Goal: Information Seeking & Learning: Learn about a topic

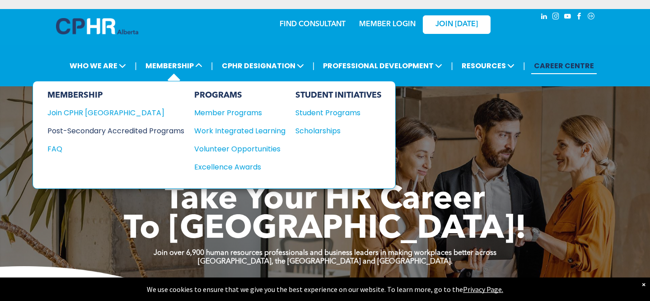
click at [171, 132] on div "Post-Secondary Accredited Programs" at bounding box center [108, 130] width 123 height 11
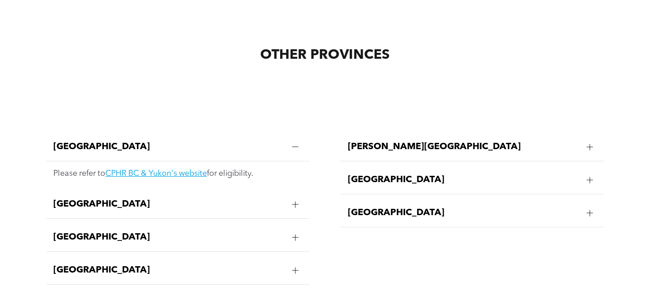
scroll to position [1710, 0]
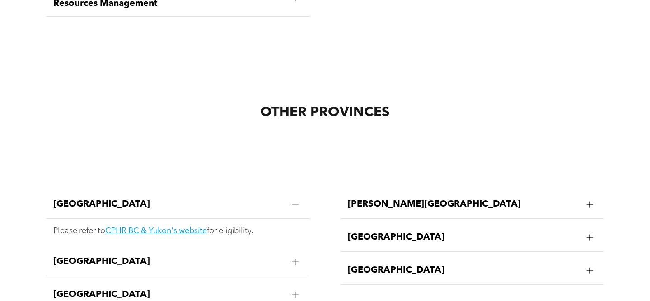
click at [182, 190] on div "[GEOGRAPHIC_DATA]" at bounding box center [177, 204] width 263 height 28
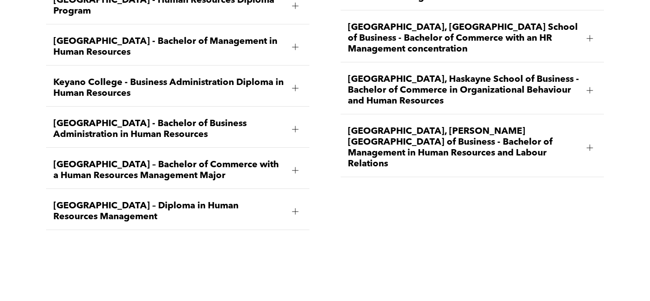
scroll to position [1493, 0]
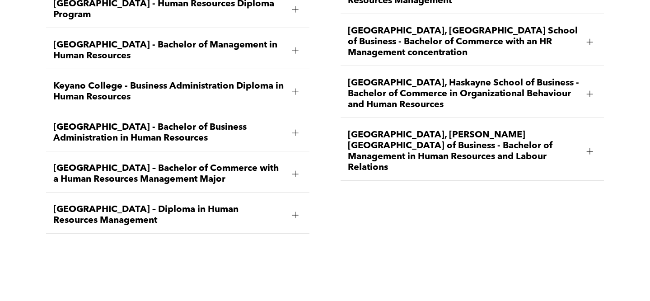
click at [452, 78] on span "[GEOGRAPHIC_DATA], Haskayne School of Business - Bachelor of Commerce in Organi…" at bounding box center [463, 94] width 231 height 33
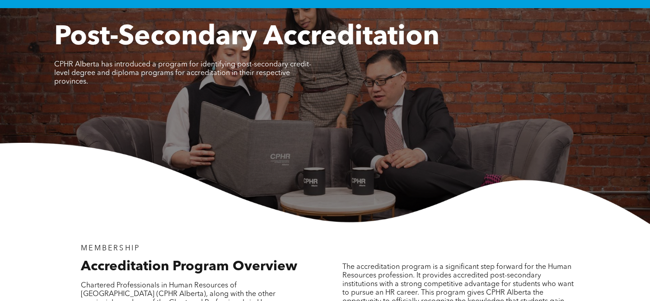
scroll to position [0, 0]
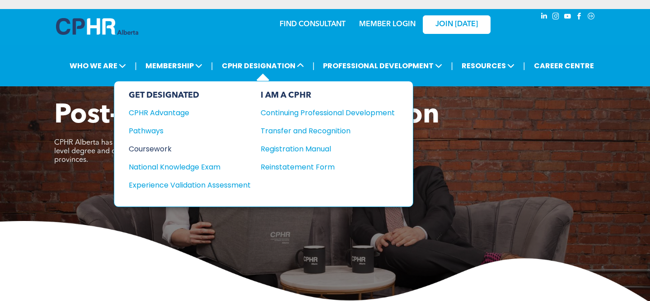
click at [159, 146] on div "Coursework" at bounding box center [184, 148] width 110 height 11
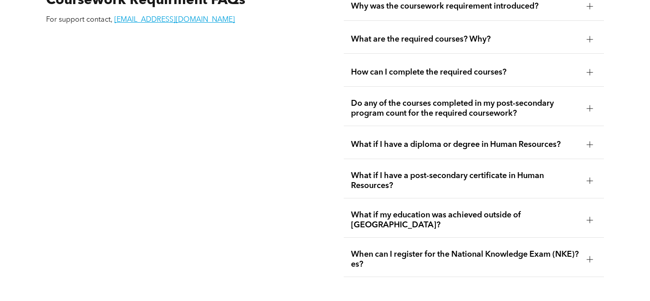
scroll to position [1611, 0]
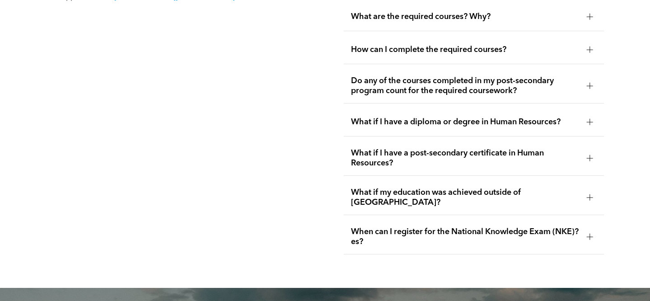
click at [372, 117] on span "What if I have a diploma or degree in Human Resources?" at bounding box center [465, 122] width 229 height 10
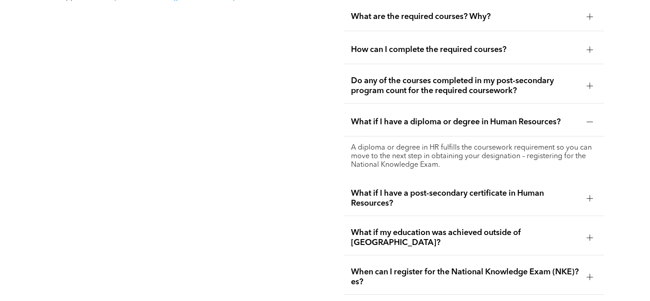
click at [372, 117] on span "What if I have a diploma or degree in Human Resources?" at bounding box center [465, 122] width 229 height 10
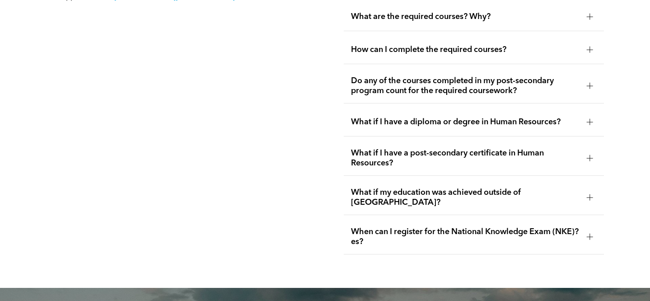
click at [372, 117] on span "What if I have a diploma or degree in Human Resources?" at bounding box center [465, 122] width 229 height 10
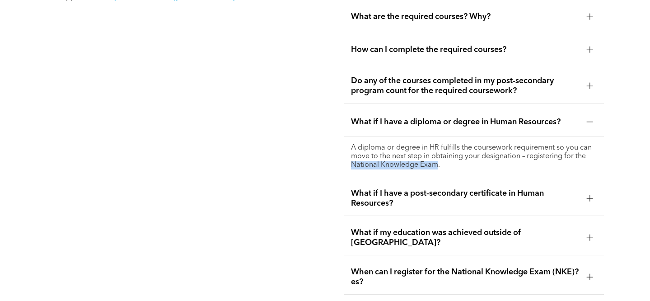
drag, startPoint x: 350, startPoint y: 154, endPoint x: 438, endPoint y: 156, distance: 88.1
click at [438, 156] on div "A diploma or degree in HR fulfills the coursework requirement so you can move t…" at bounding box center [474, 156] width 260 height 40
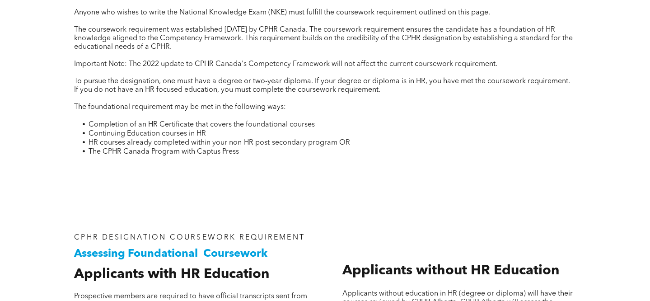
scroll to position [0, 0]
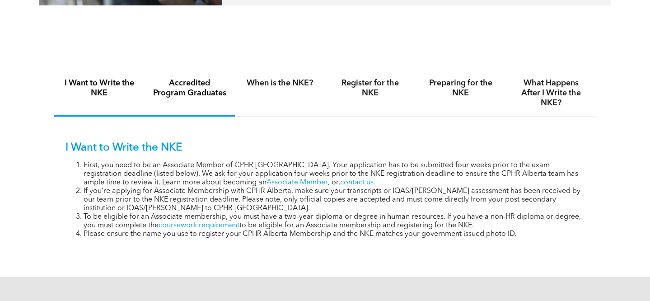
scroll to position [570, 0]
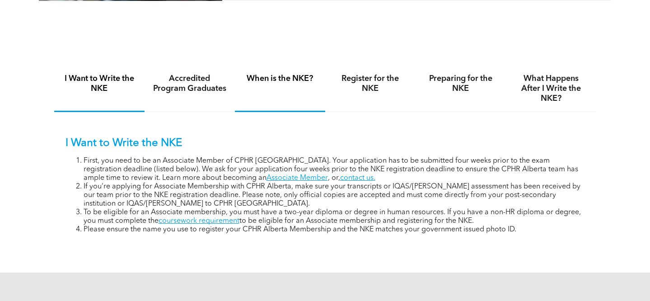
click at [290, 86] on div "When is the NKE?" at bounding box center [280, 88] width 90 height 47
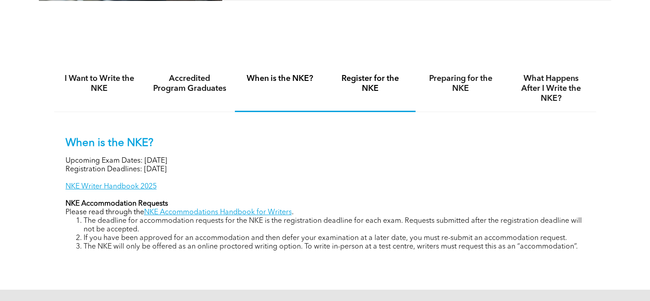
click at [354, 86] on h4 "Register for the NKE" at bounding box center [370, 84] width 74 height 20
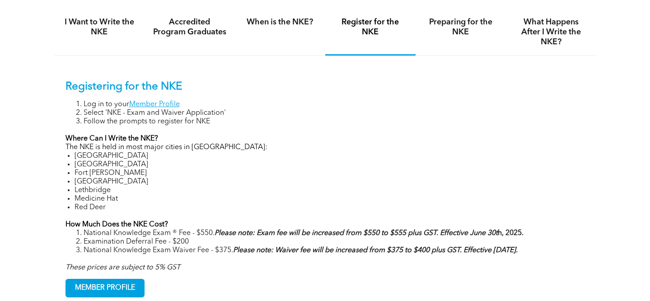
scroll to position [624, 0]
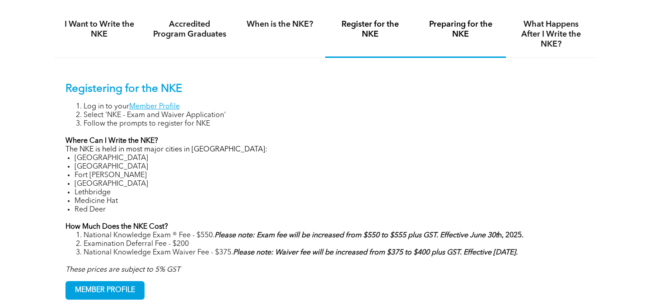
click at [454, 17] on div "Preparing for the NKE" at bounding box center [461, 34] width 90 height 47
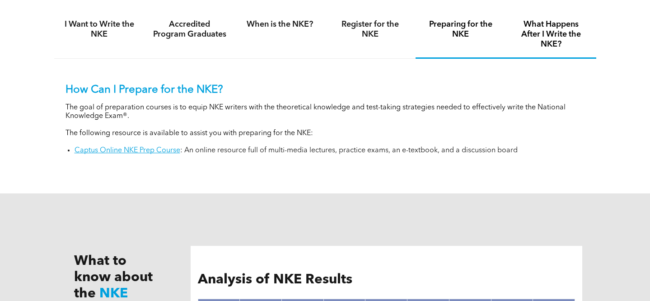
click at [515, 32] on h4 "What Happens After I Write the NKE?" at bounding box center [551, 34] width 74 height 30
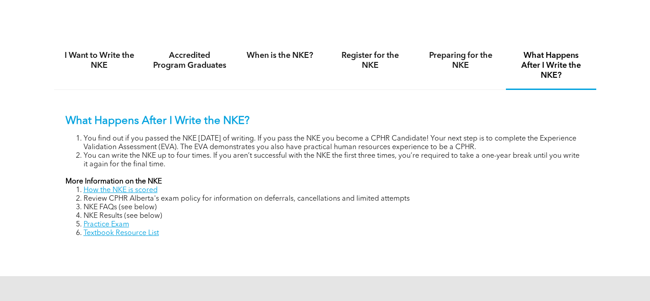
scroll to position [592, 0]
drag, startPoint x: 82, startPoint y: 143, endPoint x: 214, endPoint y: 145, distance: 131.4
click at [214, 145] on ol "You find out if you passed the NKE within 8 weeks of writing. If you pass the N…" at bounding box center [324, 152] width 519 height 34
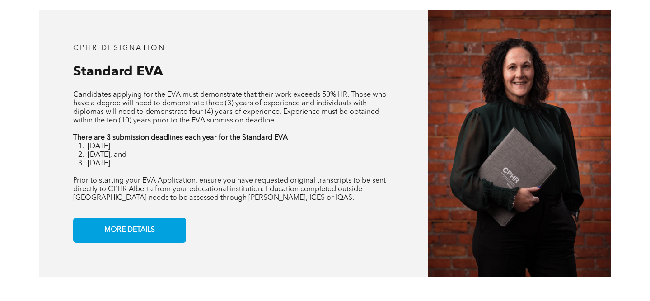
scroll to position [722, 0]
